Goal: Information Seeking & Learning: Learn about a topic

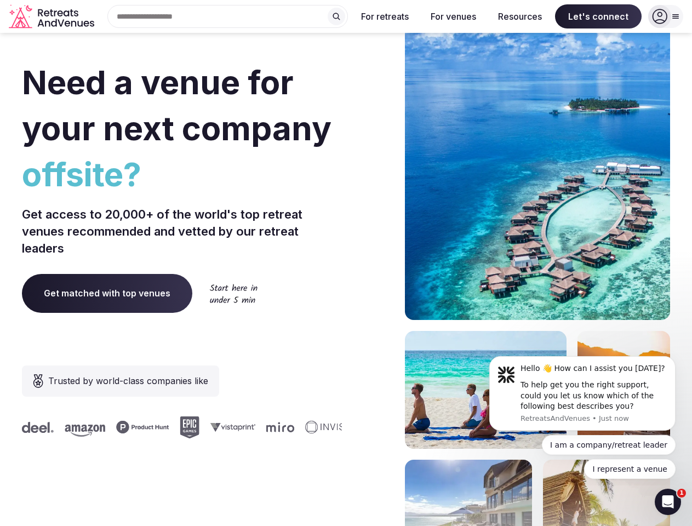
click at [346, 263] on div "Need a venue for your next company offsite? Get access to 20,000+ of the world'…" at bounding box center [346, 328] width 648 height 660
click at [228, 16] on div "Search Popular Destinations [GEOGRAPHIC_DATA], [GEOGRAPHIC_DATA] [GEOGRAPHIC_DA…" at bounding box center [223, 16] width 249 height 23
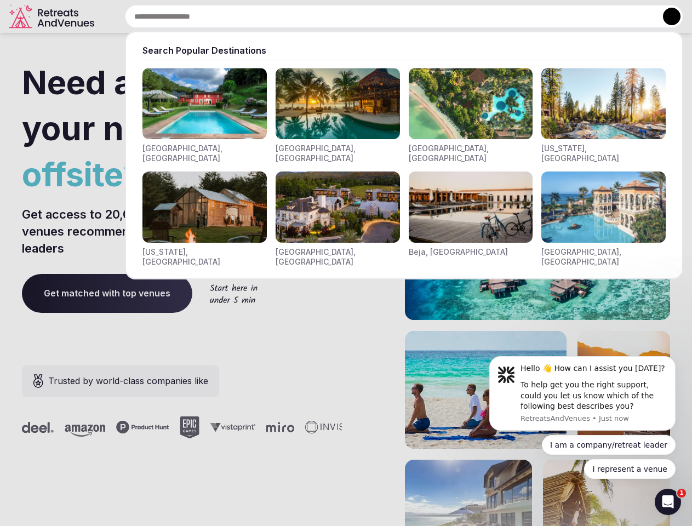
click at [337, 16] on input "text" at bounding box center [404, 16] width 559 height 23
click at [385, 16] on input "text" at bounding box center [404, 16] width 559 height 23
click at [453, 16] on input "text" at bounding box center [404, 16] width 559 height 23
click at [520, 16] on input "text" at bounding box center [404, 16] width 559 height 23
click at [599, 16] on input "text" at bounding box center [404, 16] width 559 height 23
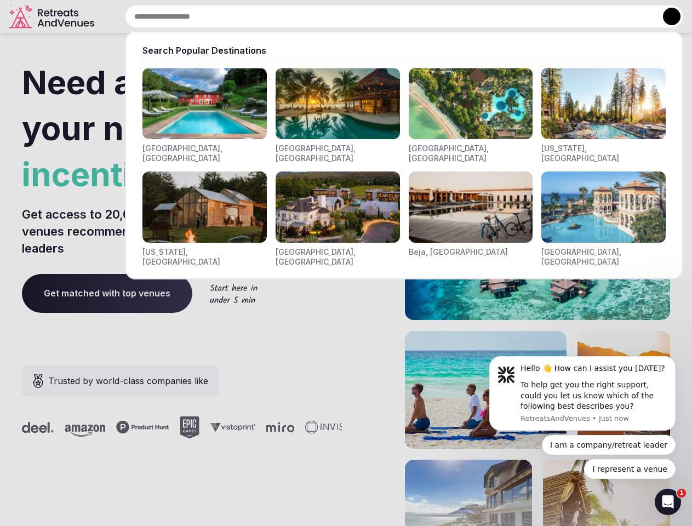
click at [666, 16] on button at bounding box center [672, 17] width 18 height 18
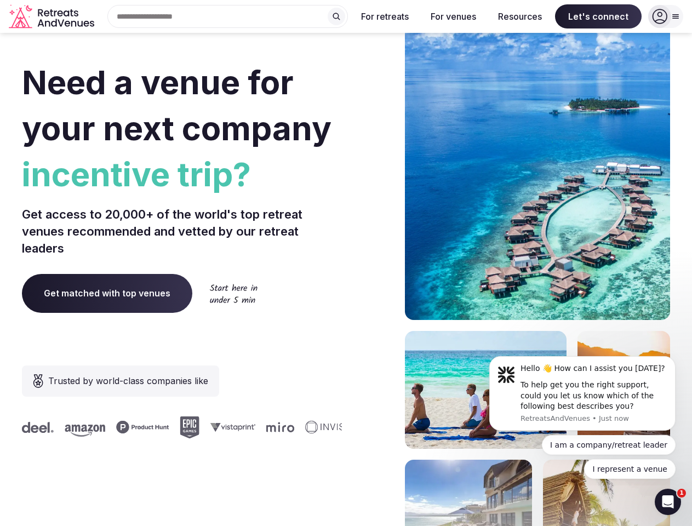
click at [583, 394] on div "To help get you the right support, could you let us know which of the following…" at bounding box center [594, 396] width 147 height 32
